Goal: Task Accomplishment & Management: Use online tool/utility

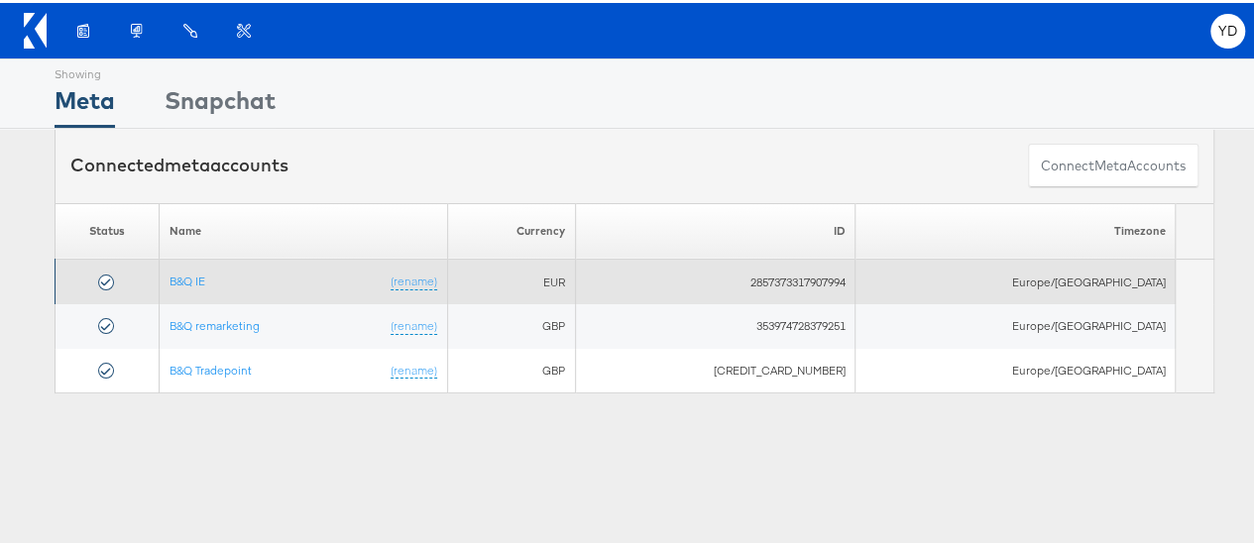
click at [208, 283] on td "B&Q IE (rename)" at bounding box center [303, 279] width 289 height 45
click at [204, 273] on link "B&Q IE" at bounding box center [187, 278] width 36 height 15
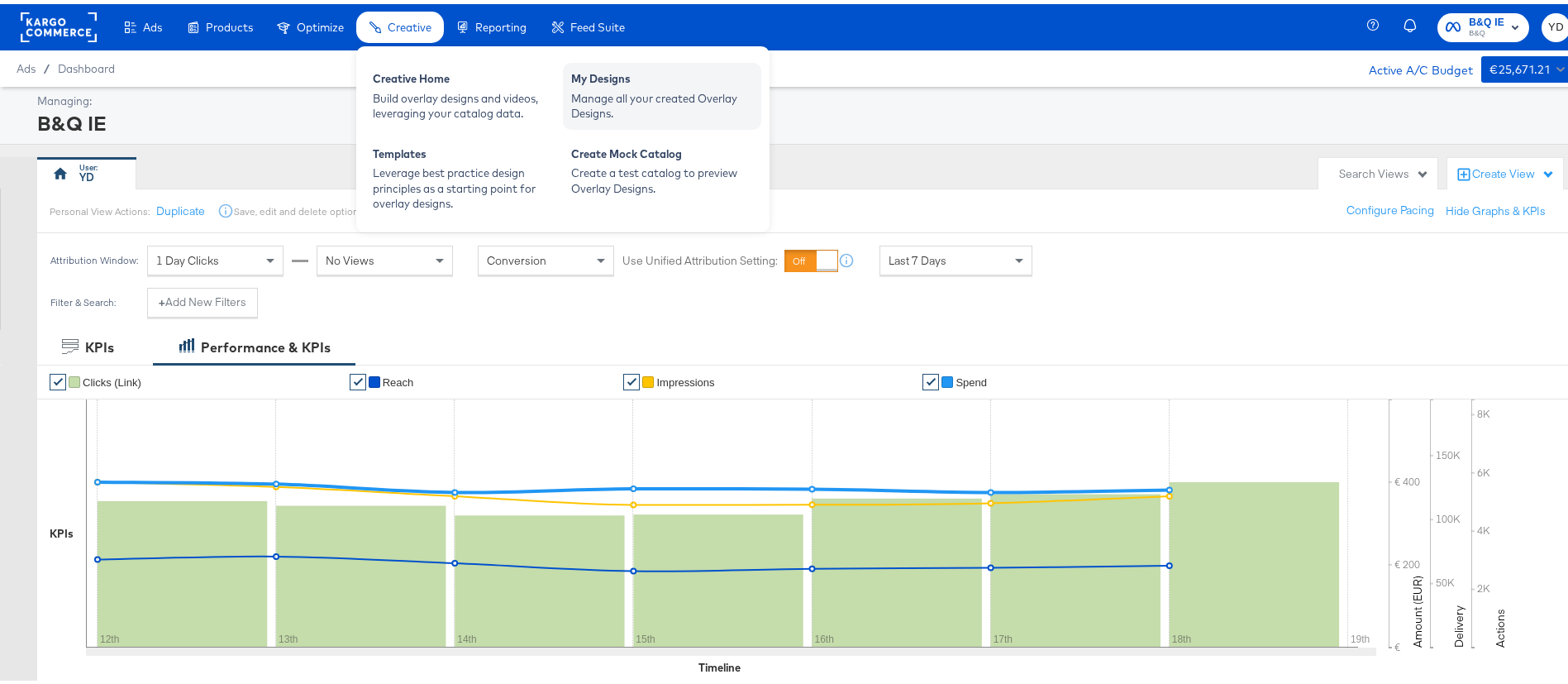
click at [644, 98] on div "Manage all your created Overlay Designs." at bounding box center [662, 102] width 182 height 31
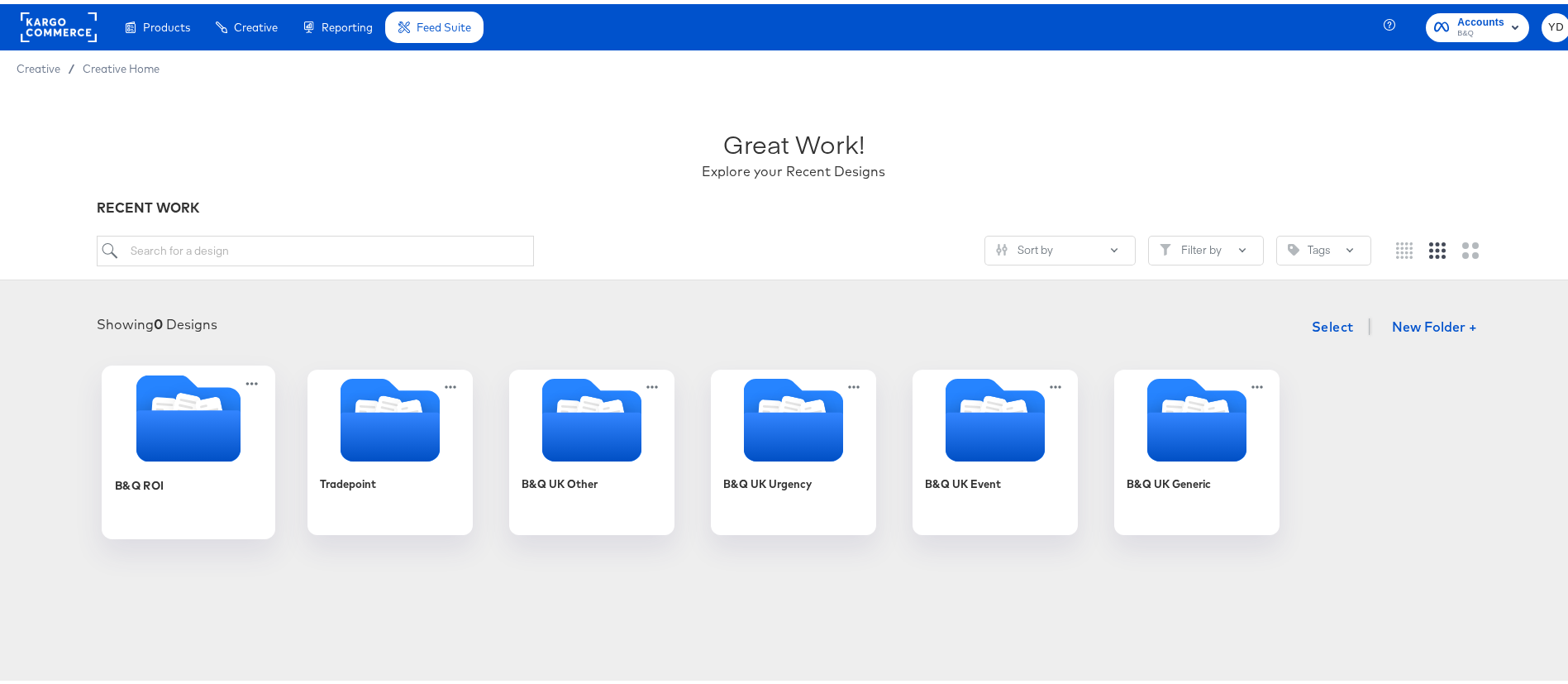
click at [146, 448] on icon "Folder" at bounding box center [188, 431] width 104 height 51
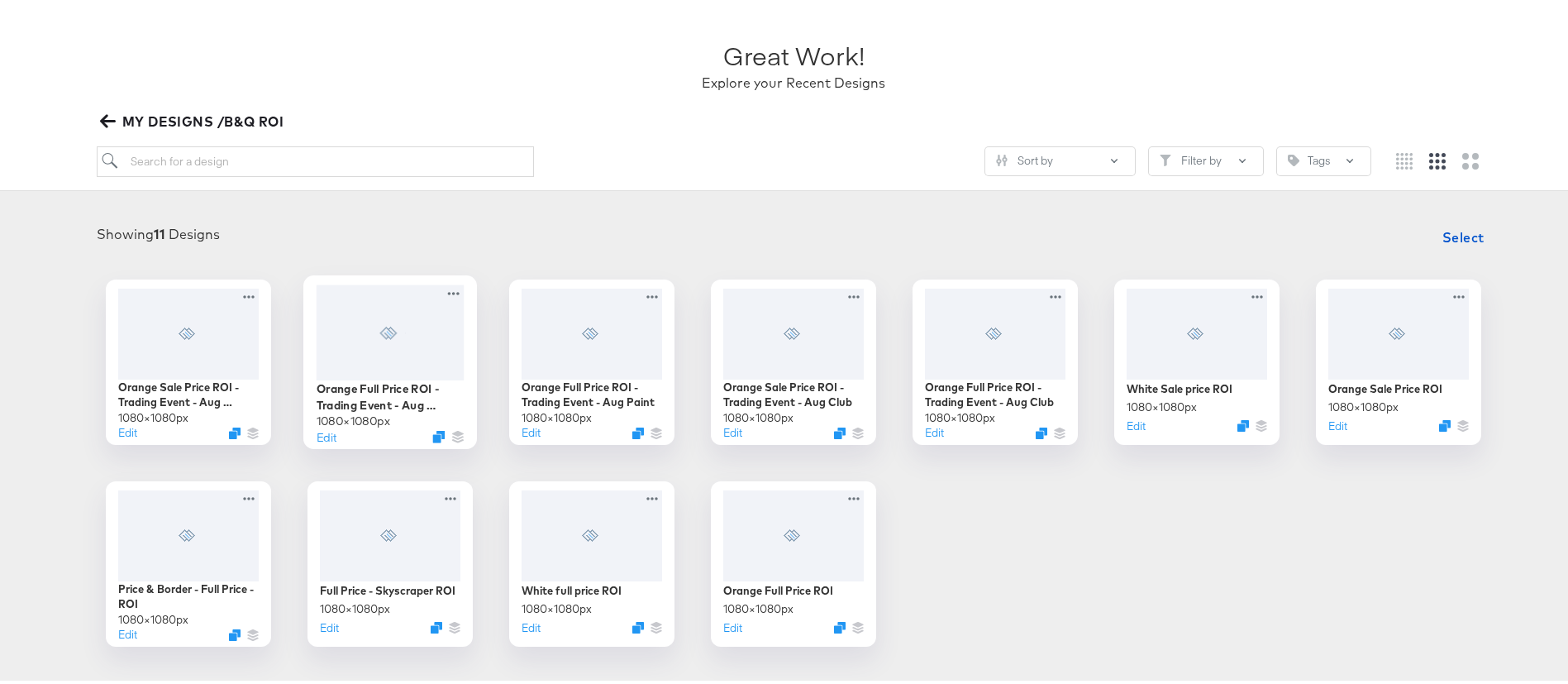
scroll to position [124, 0]
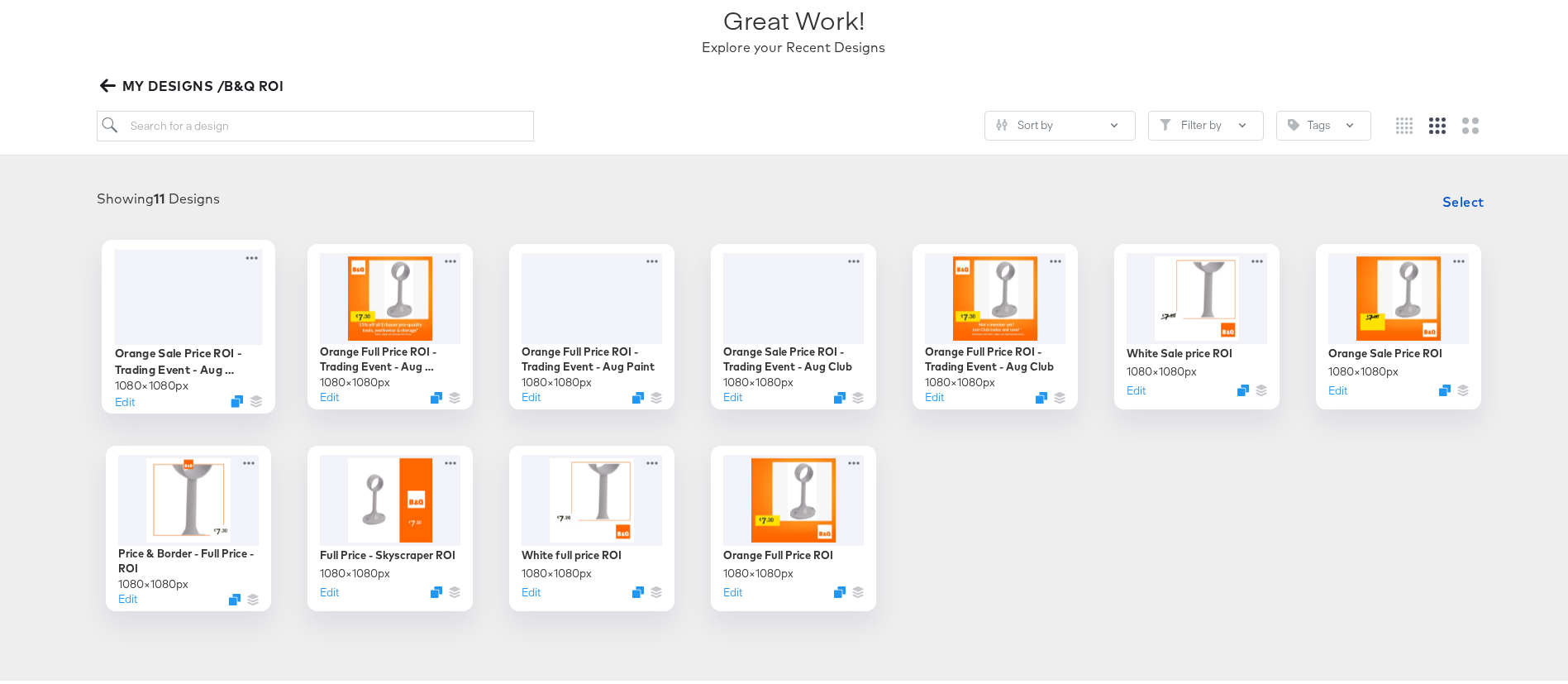
click at [183, 307] on div at bounding box center [188, 292] width 148 height 95
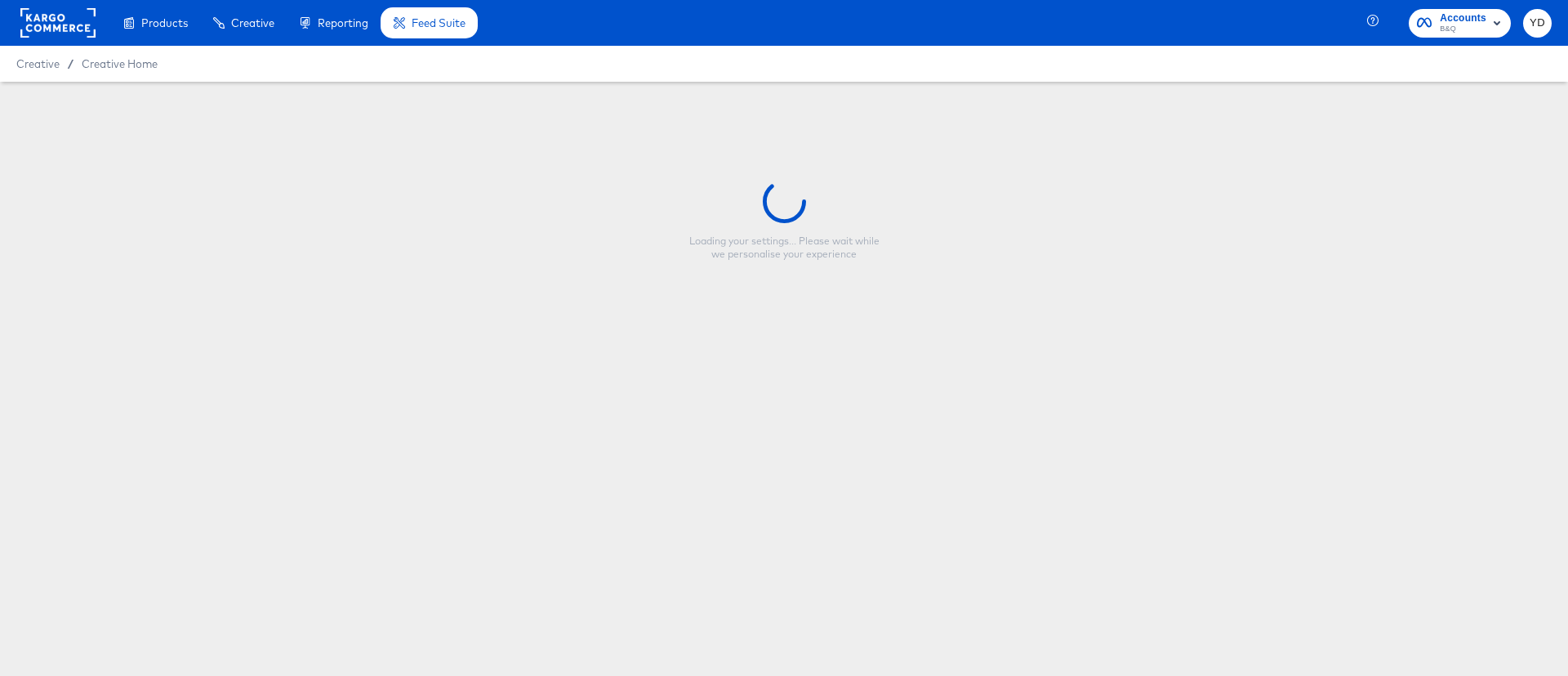
type input "Orange Sale Price ROI - Trading Event - Aug Erbauer"
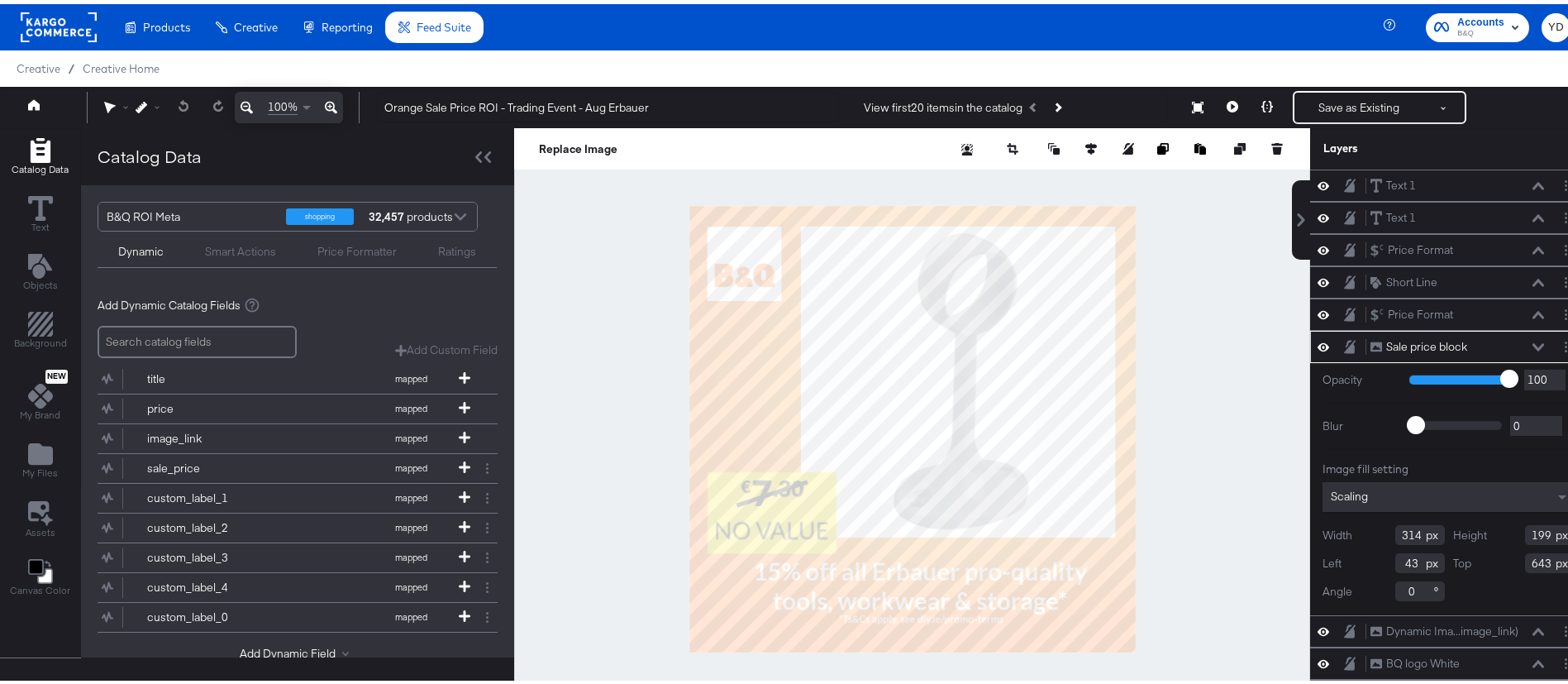
click at [580, 395] on div at bounding box center [912, 425] width 796 height 601
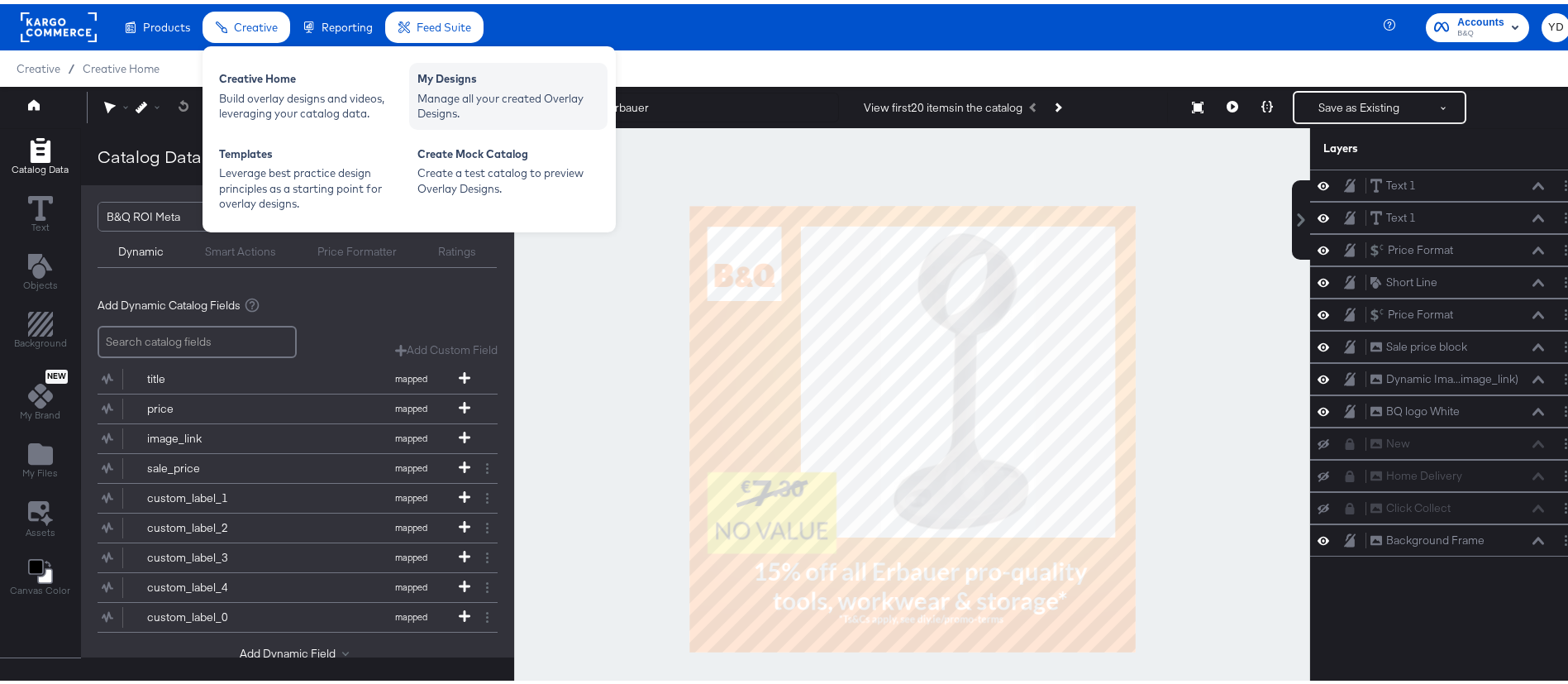
click at [468, 79] on div "My Designs" at bounding box center [508, 77] width 182 height 20
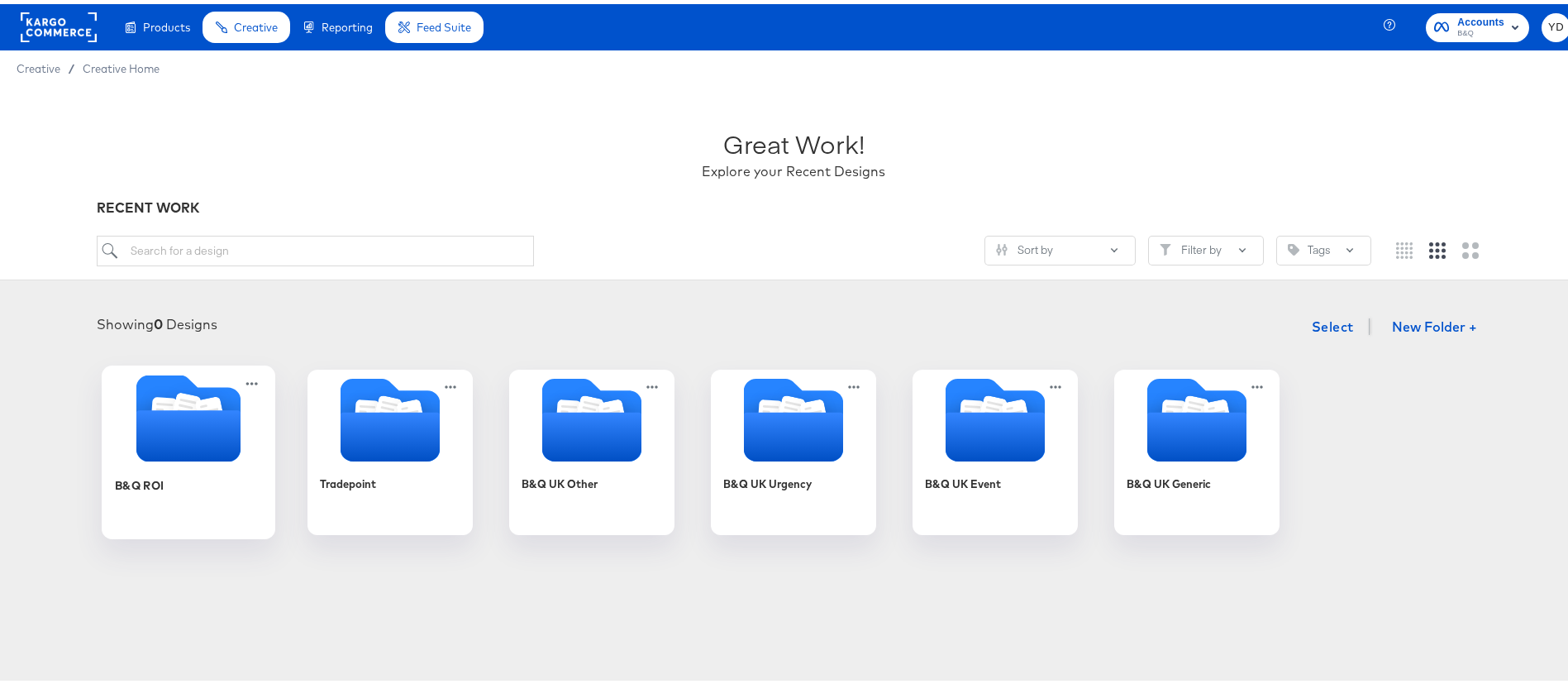
click at [163, 411] on icon "Folder" at bounding box center [188, 431] width 104 height 51
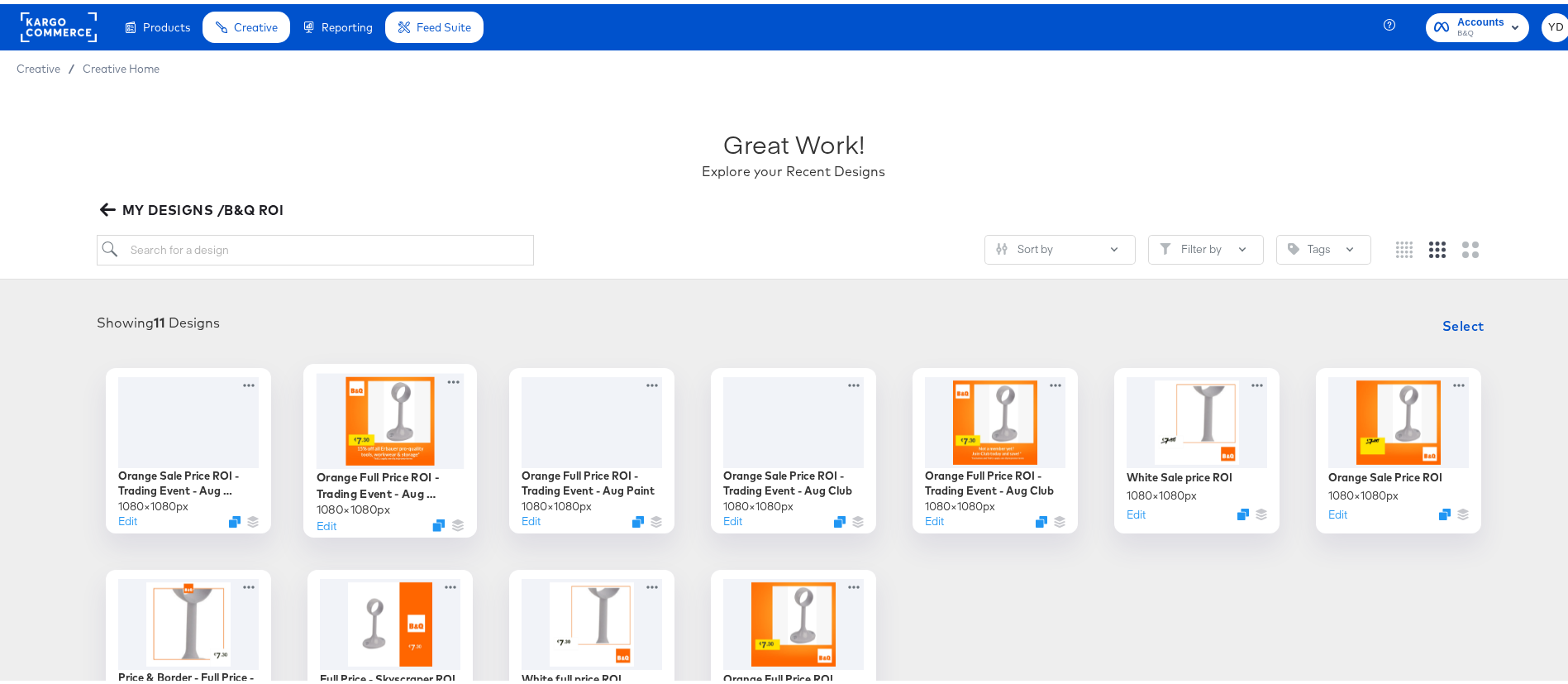
click at [403, 385] on div at bounding box center [390, 416] width 148 height 95
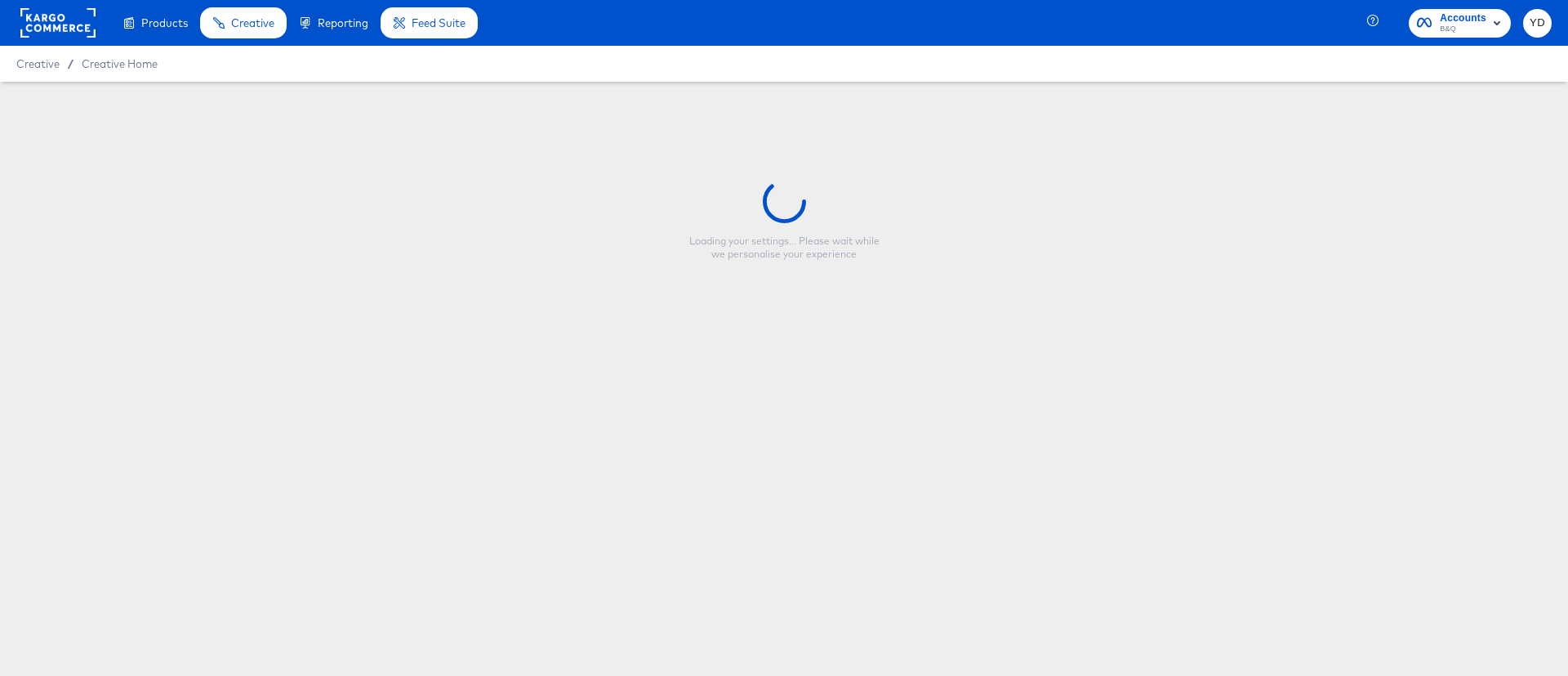
type input "Orange Full Price ROI - Trading Event - Aug Erbauer"
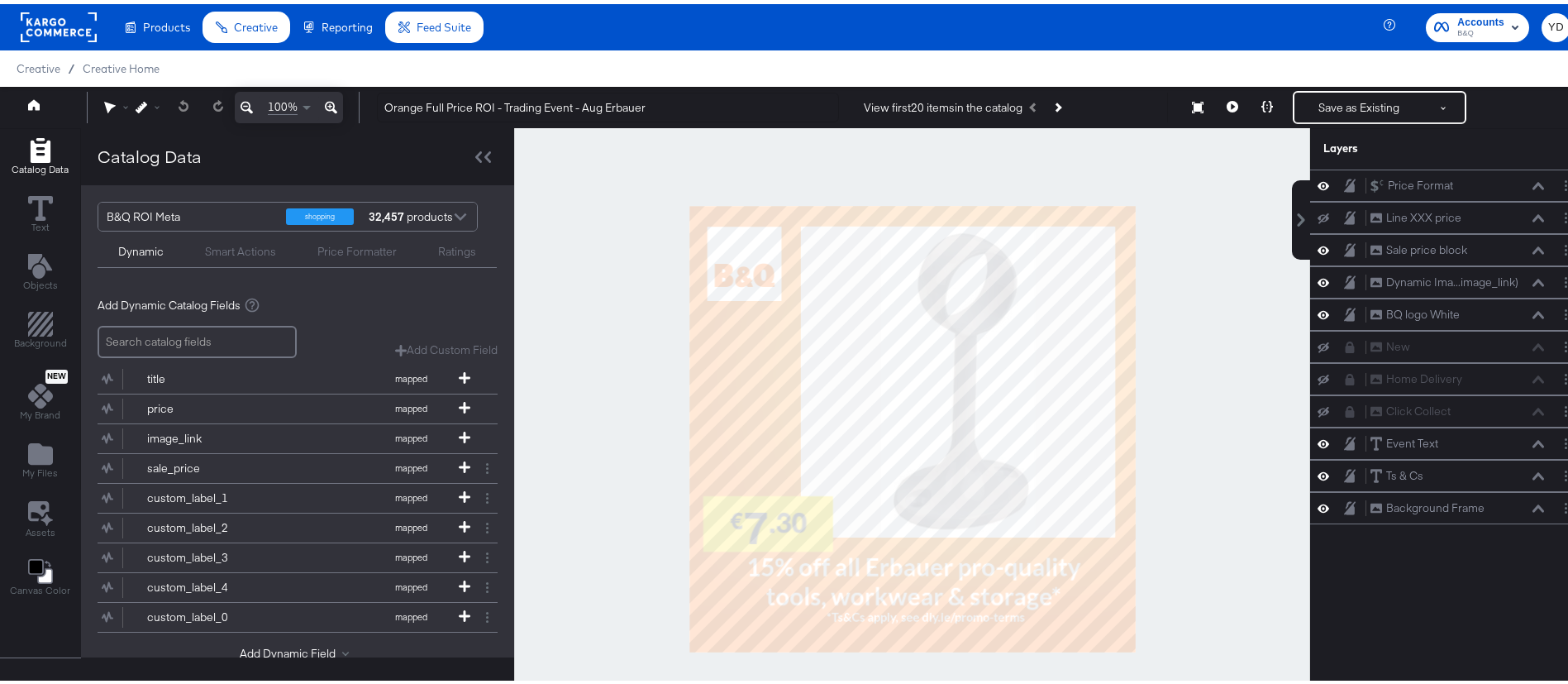
click at [570, 450] on div at bounding box center [912, 425] width 796 height 601
